Goal: Communication & Community: Answer question/provide support

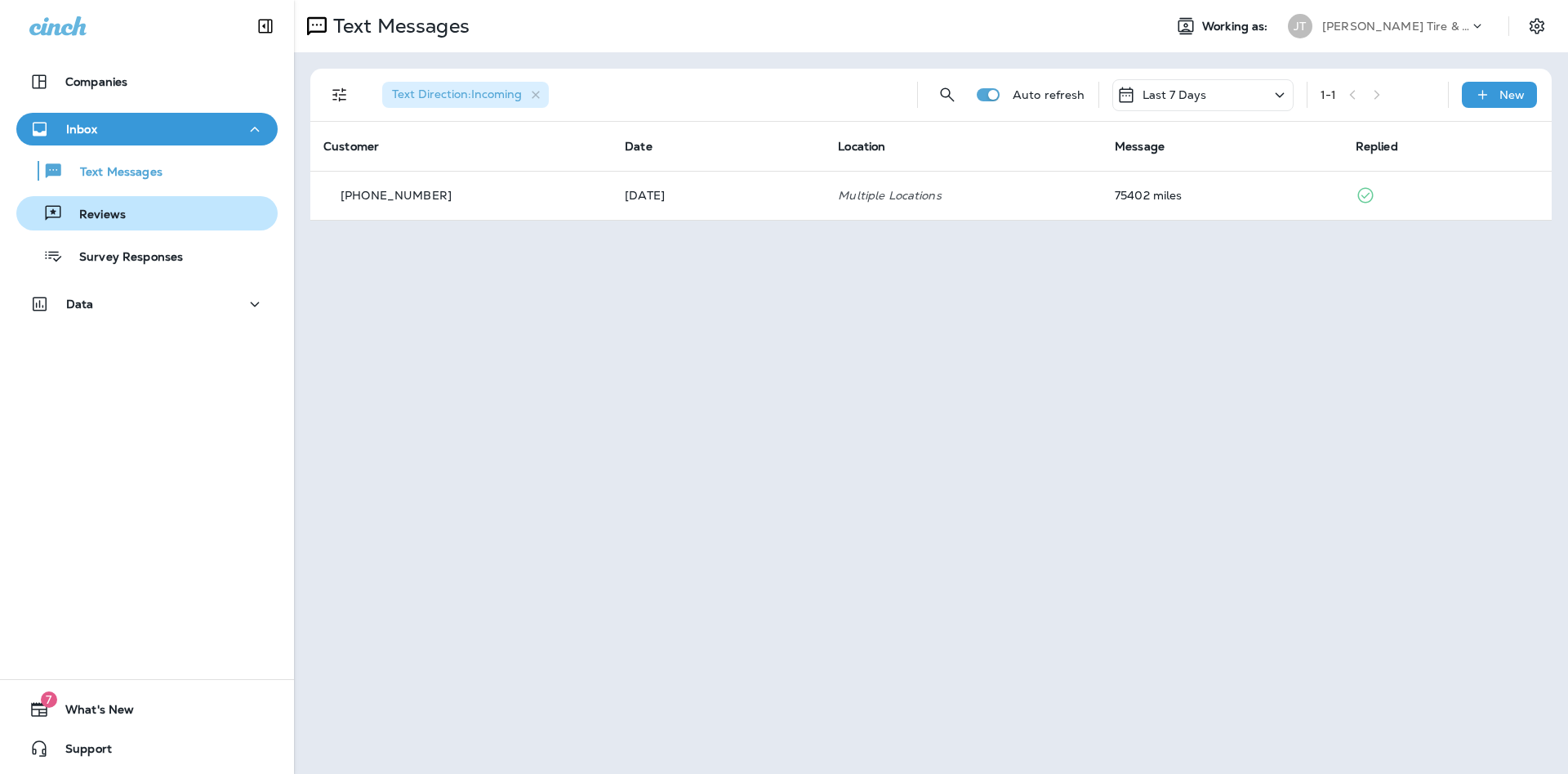
click at [119, 220] on p "Reviews" at bounding box center [94, 215] width 63 height 16
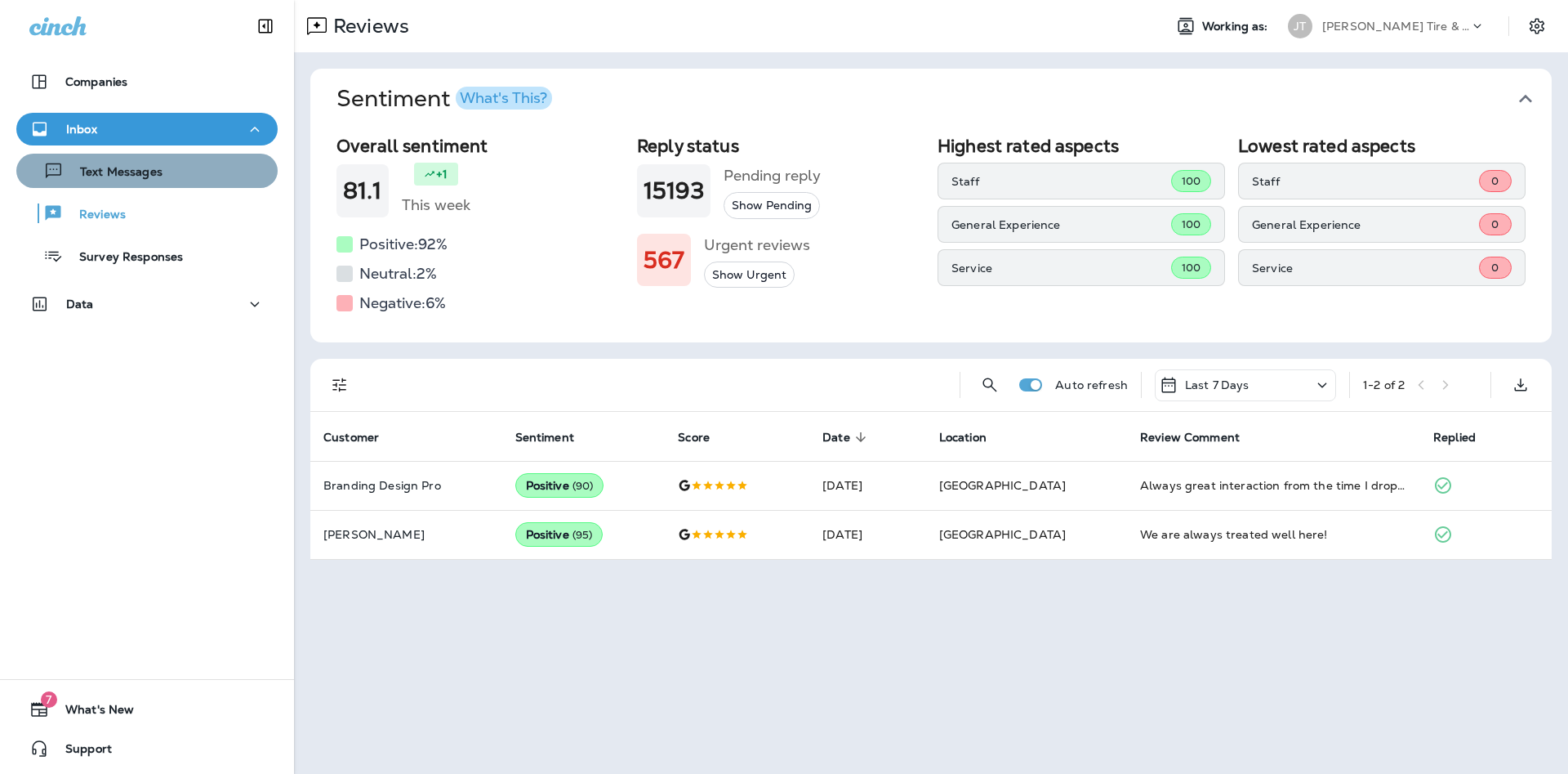
click at [123, 177] on p "Text Messages" at bounding box center [113, 173] width 99 height 16
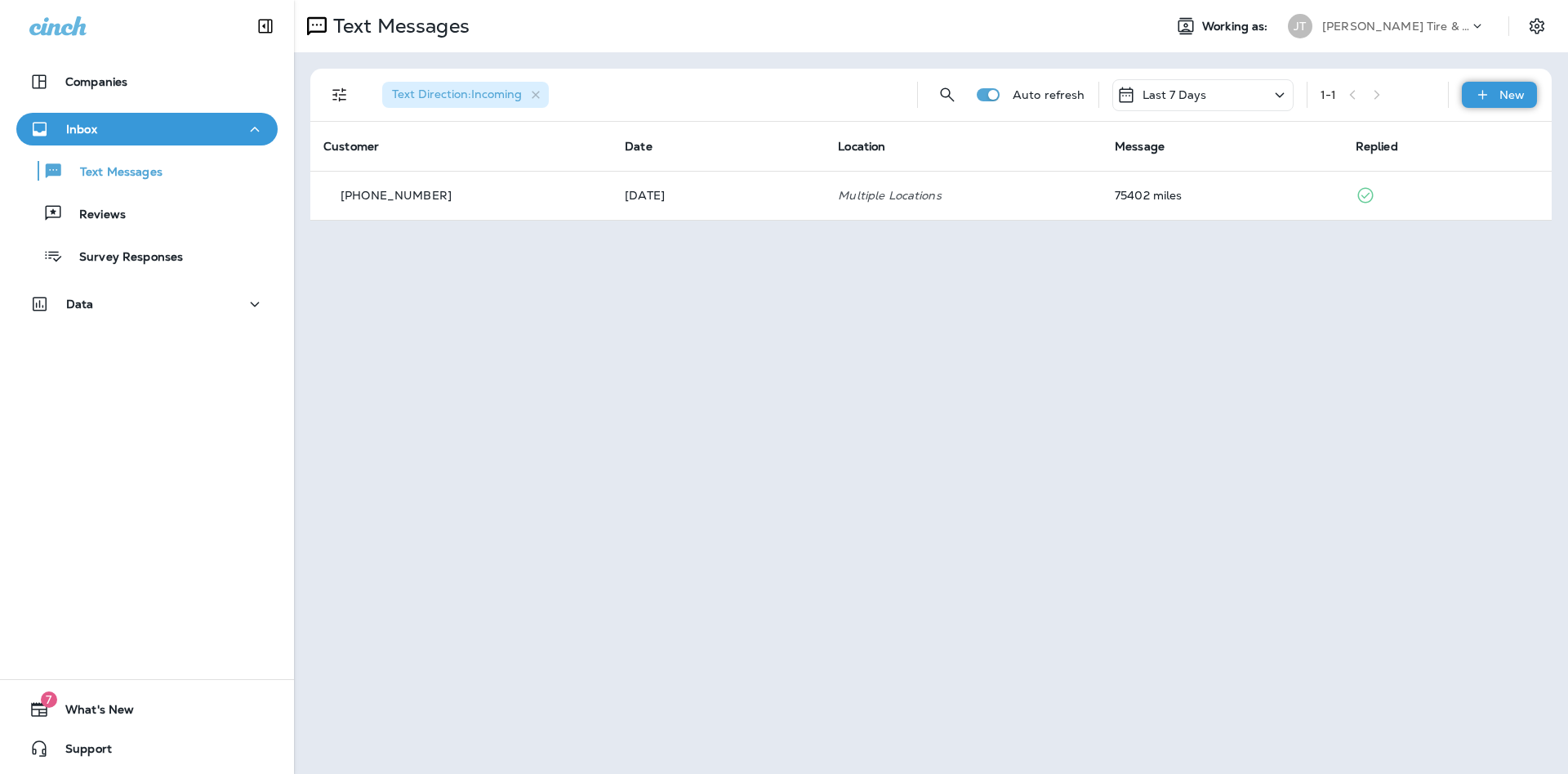
click at [1510, 97] on p "New" at bounding box center [1512, 95] width 25 height 13
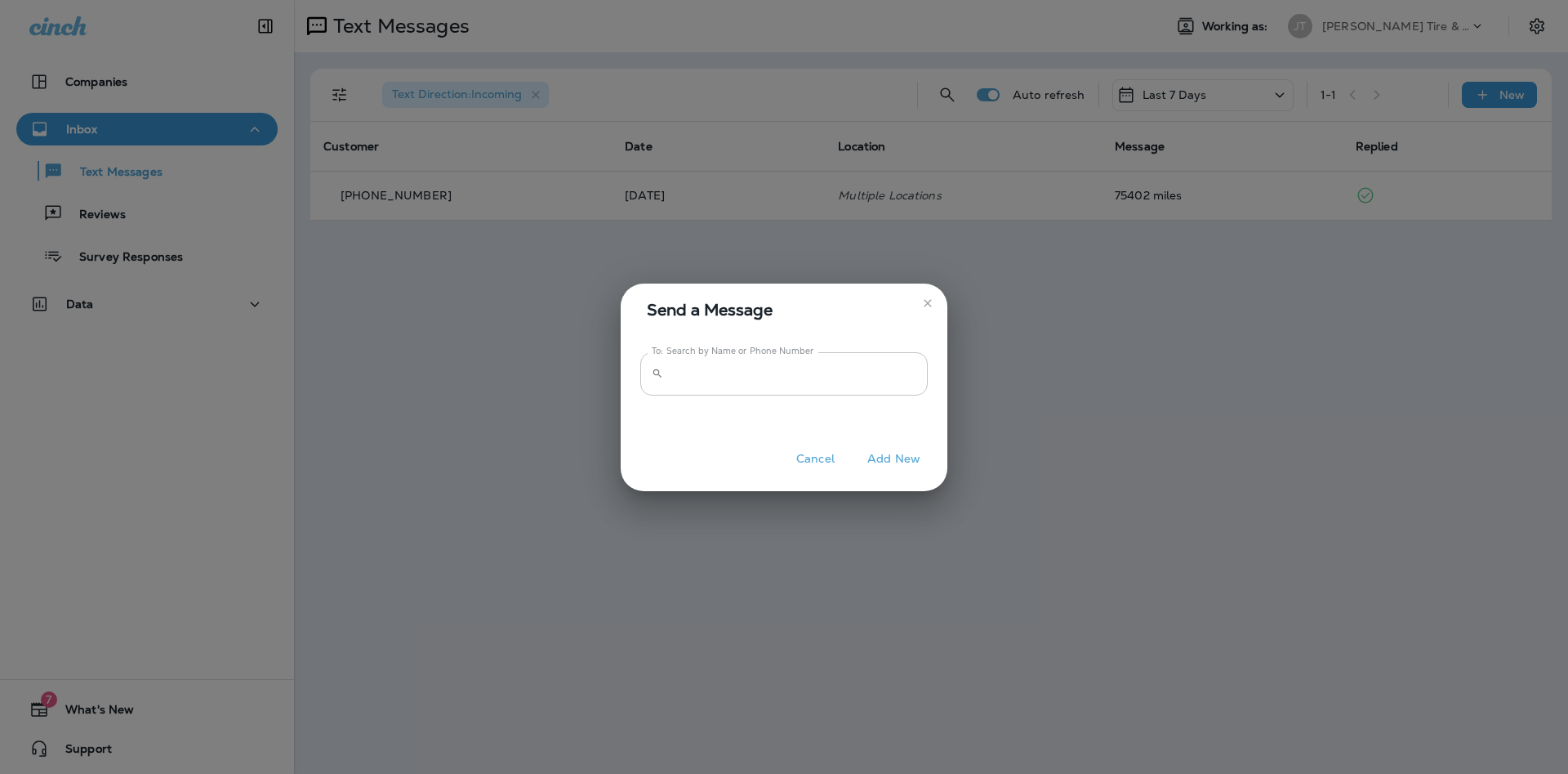
click at [728, 382] on input "To: Search by Name or Phone Number" at bounding box center [799, 374] width 258 height 43
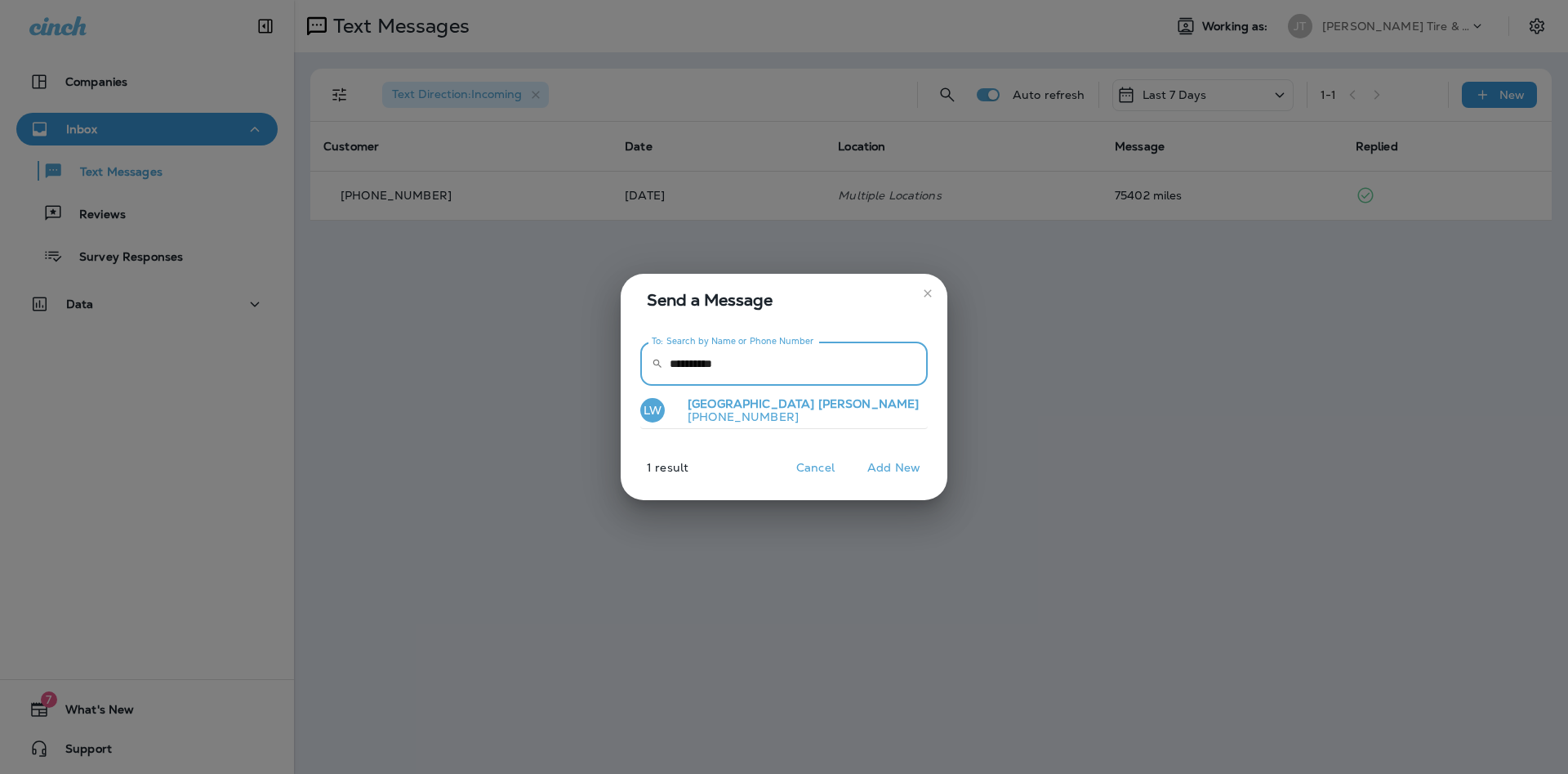
type input "**********"
click at [802, 411] on button "[PERSON_NAME] [PERSON_NAME] [PHONE_NUMBER]" at bounding box center [784, 411] width 288 height 38
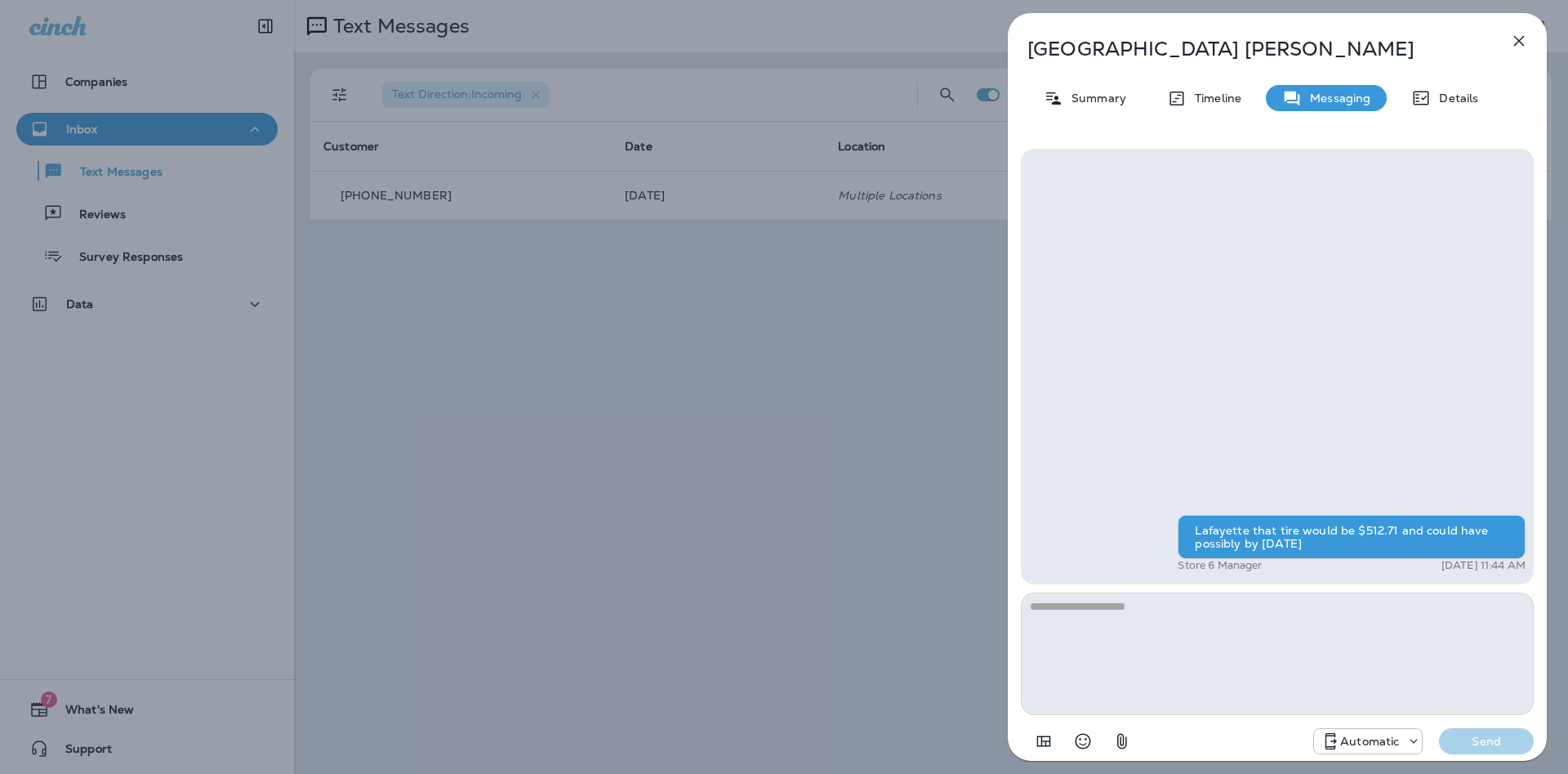
click at [1063, 622] on textarea at bounding box center [1277, 653] width 513 height 123
type textarea "**********"
click at [1374, 744] on p "Automatic" at bounding box center [1370, 741] width 59 height 13
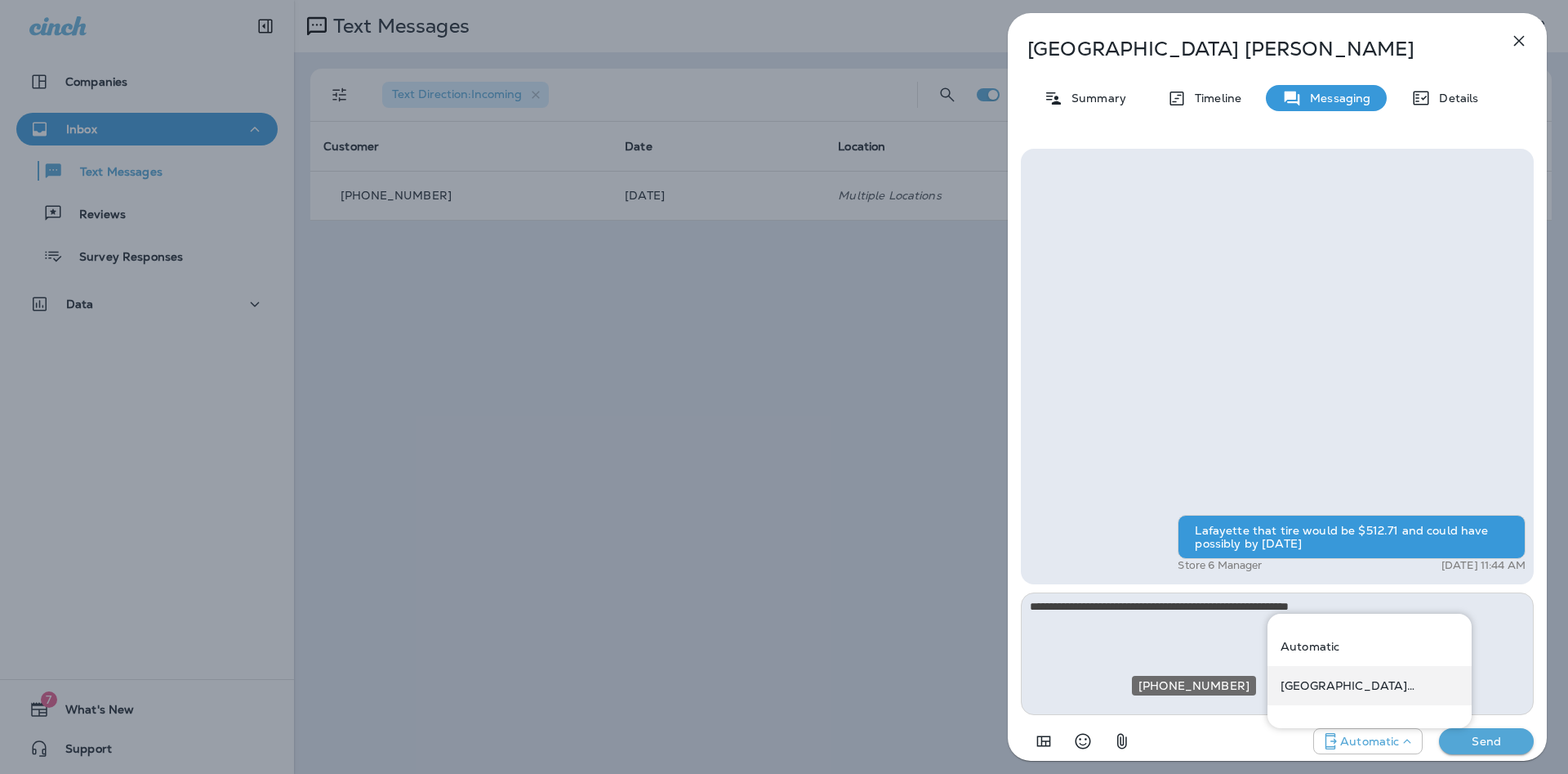
click at [1403, 688] on p "[GEOGRAPHIC_DATA] ([STREET_ADDRESS])" at bounding box center [1369, 685] width 178 height 13
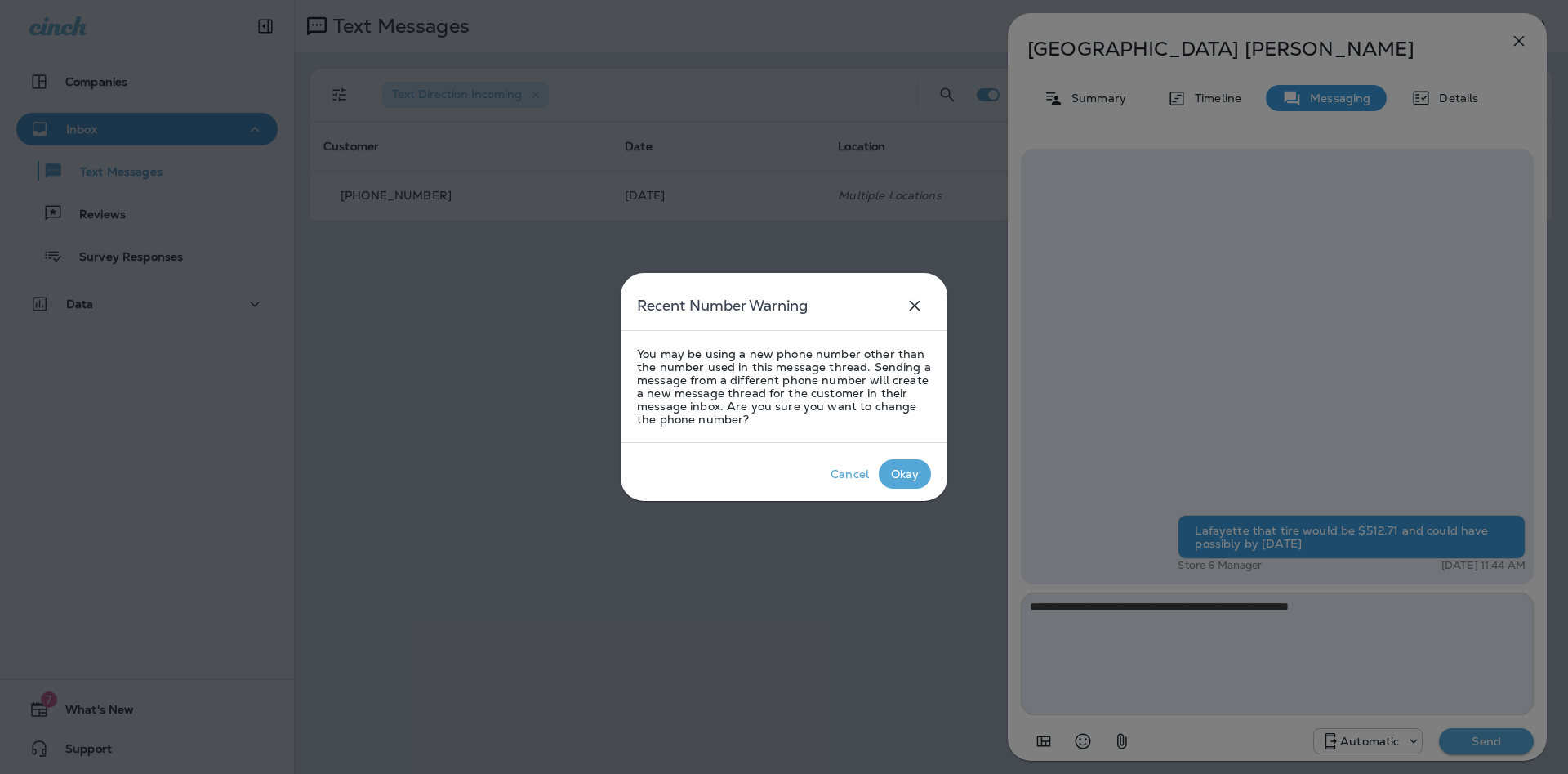
click at [923, 474] on button "Okay" at bounding box center [905, 474] width 53 height 30
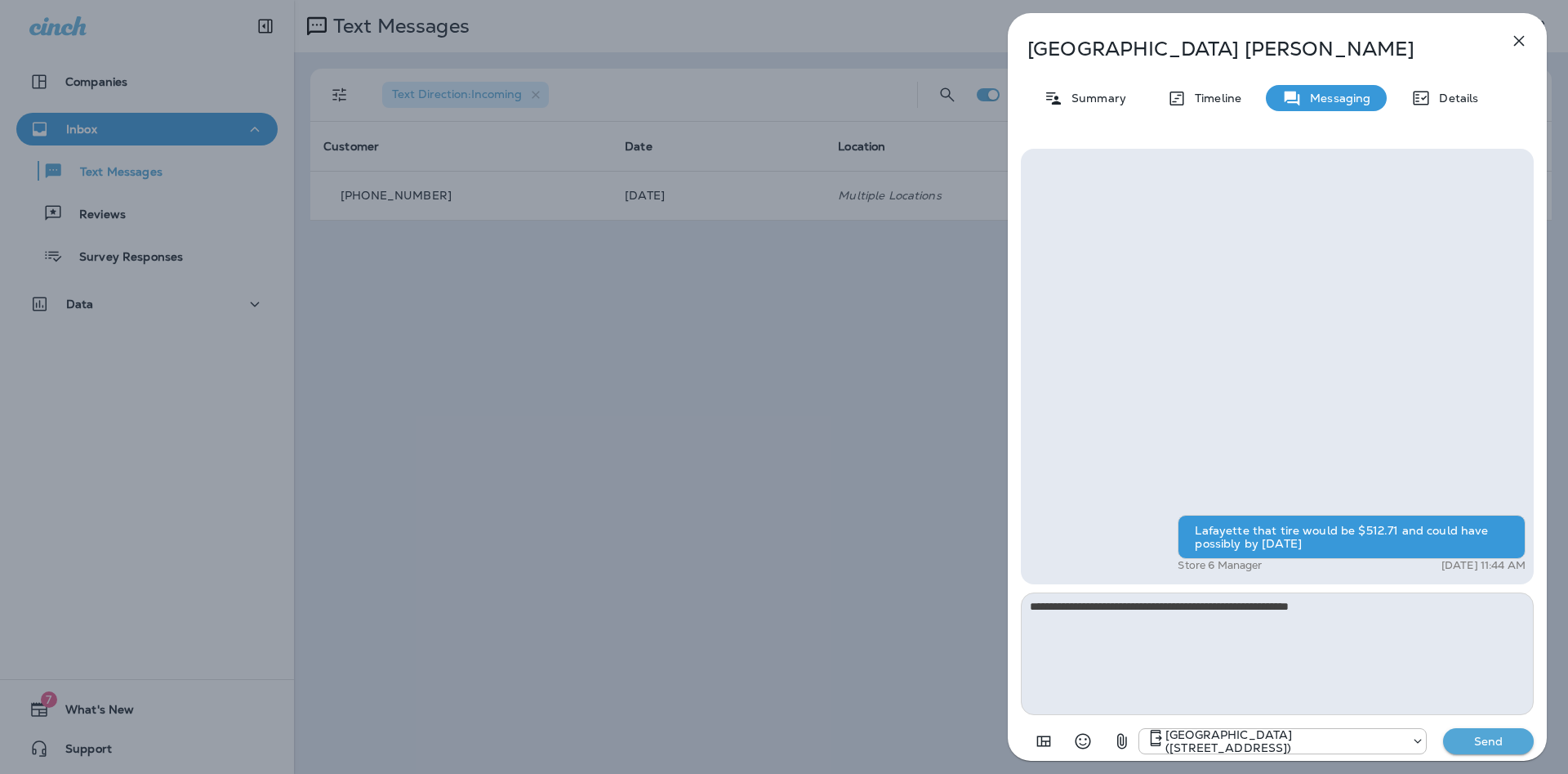
click at [1506, 741] on p "Send" at bounding box center [1489, 741] width 68 height 15
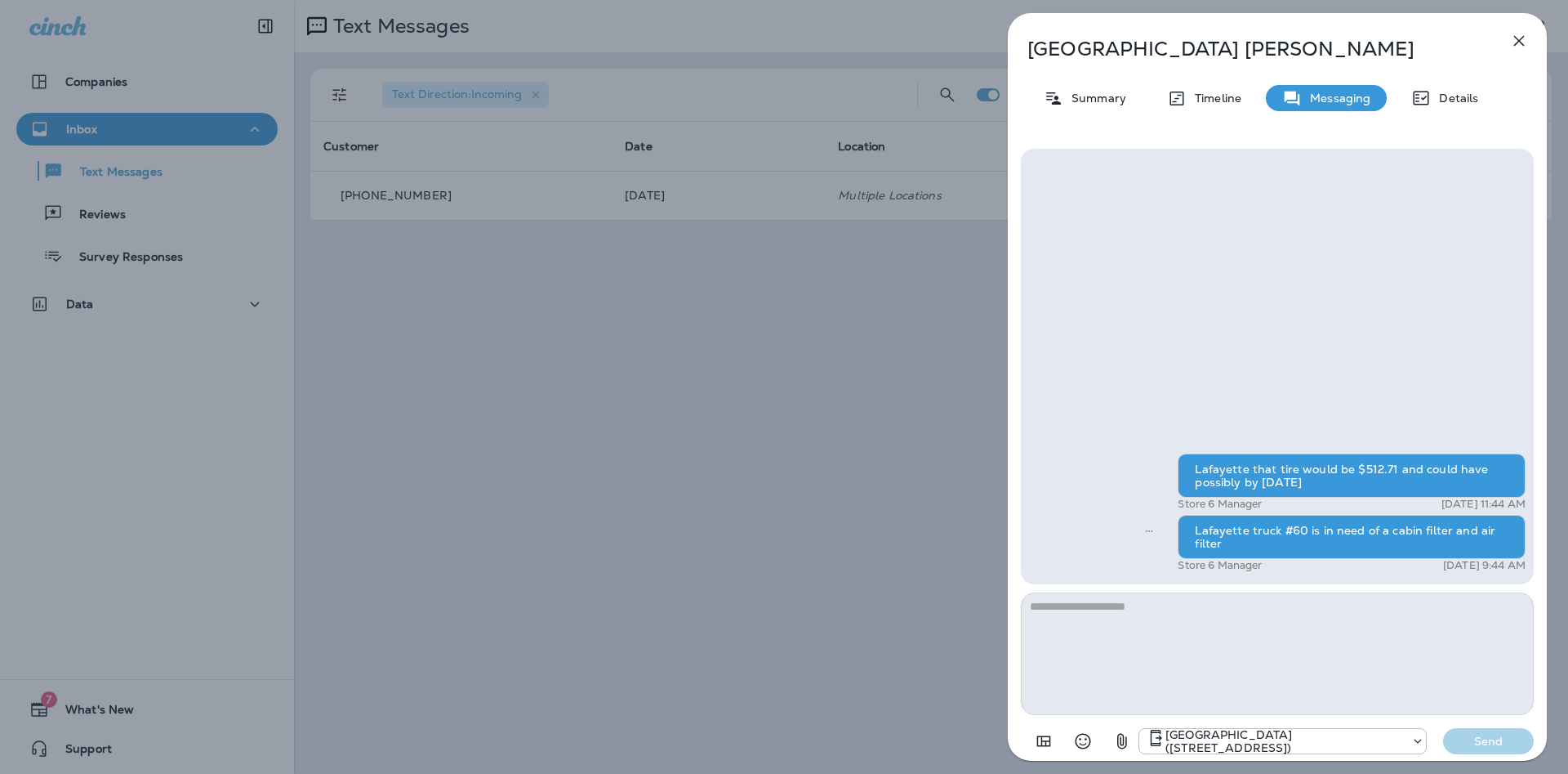
click at [1517, 38] on icon "button" at bounding box center [1518, 41] width 19 height 19
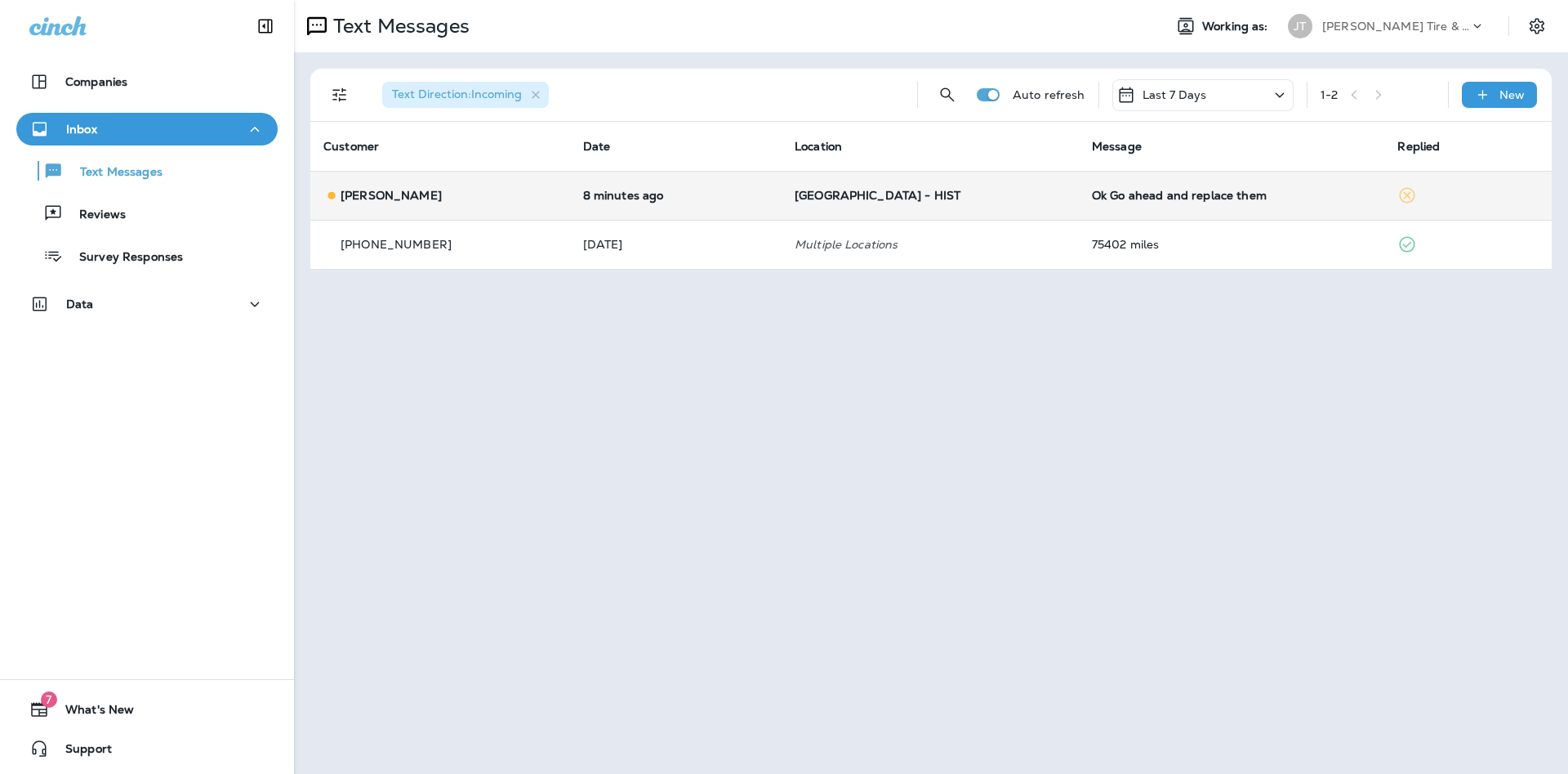
click at [909, 212] on td "[GEOGRAPHIC_DATA] - HIST" at bounding box center [930, 195] width 297 height 49
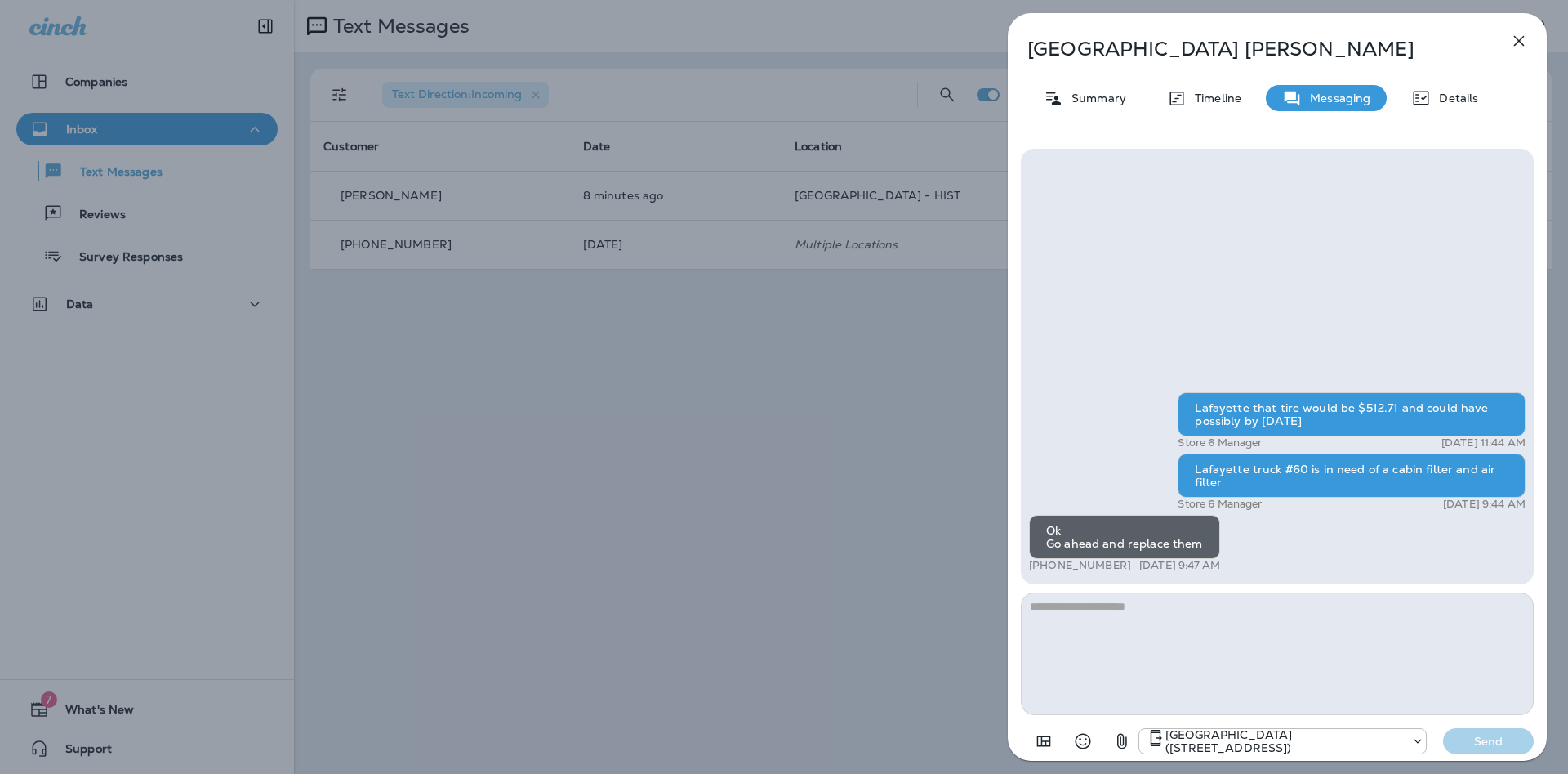
click at [1516, 41] on icon "button" at bounding box center [1518, 41] width 19 height 19
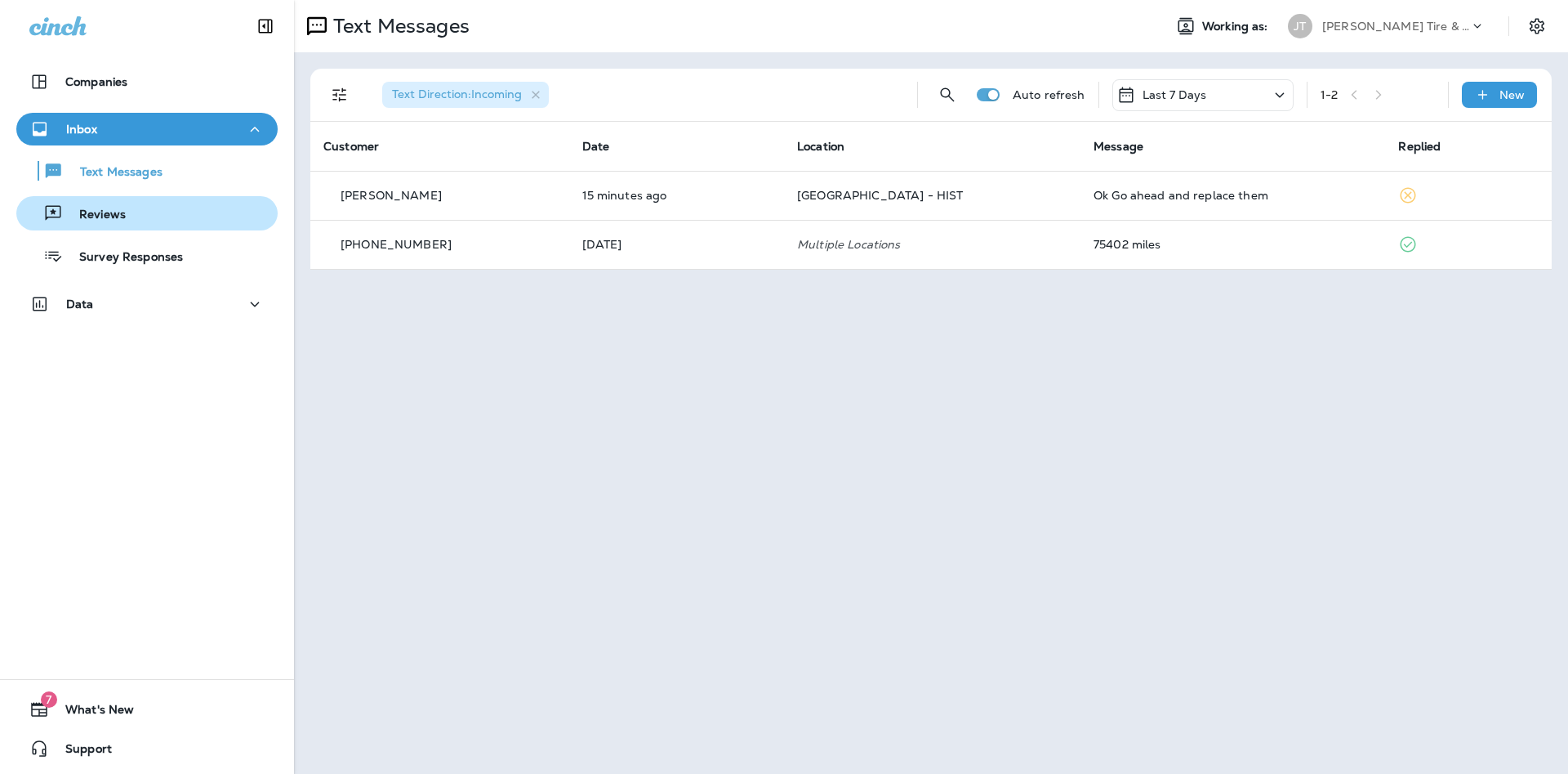
click at [128, 224] on div "Reviews" at bounding box center [147, 213] width 248 height 25
